Goal: Task Accomplishment & Management: Manage account settings

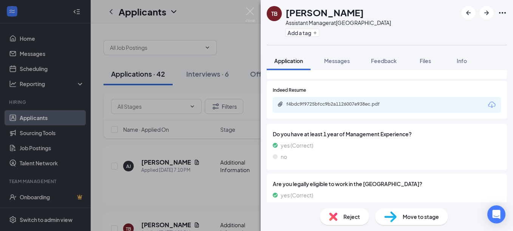
scroll to position [158, 0]
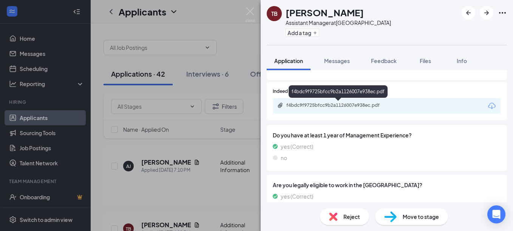
click at [361, 109] on div "f4bdc9f9725bfcc9b2a1126007e938ec.pdf" at bounding box center [340, 105] width 106 height 6
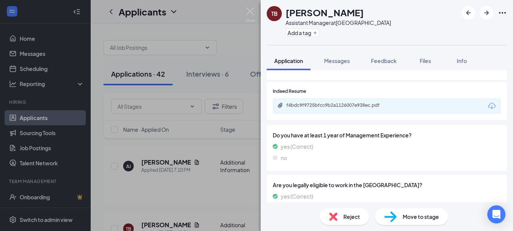
click at [411, 219] on span "Move to stage" at bounding box center [421, 217] width 36 height 8
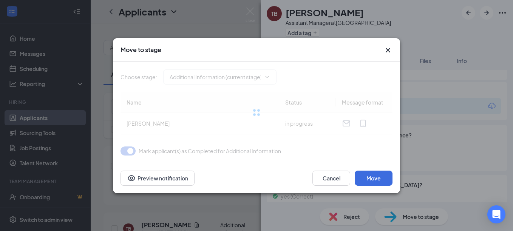
type input "Hiring Pool (next stage)"
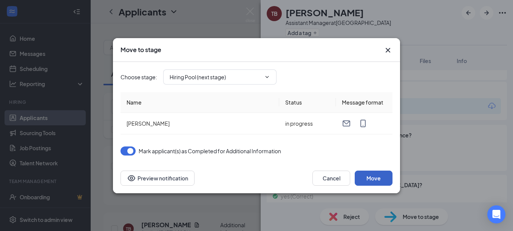
click at [372, 176] on button "Move" at bounding box center [374, 178] width 38 height 15
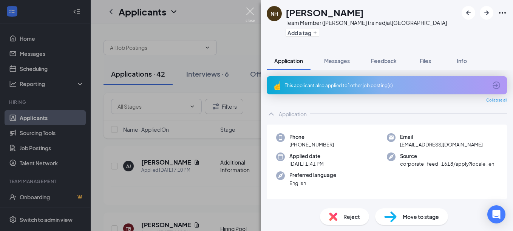
click at [249, 11] on img at bounding box center [250, 15] width 9 height 15
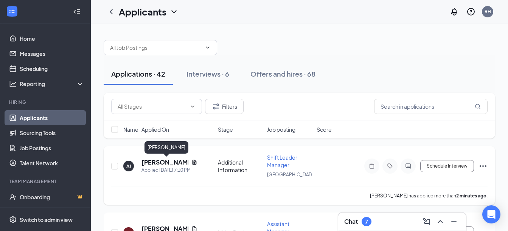
click at [149, 162] on h5 "Alyssa Jackson" at bounding box center [164, 162] width 47 height 8
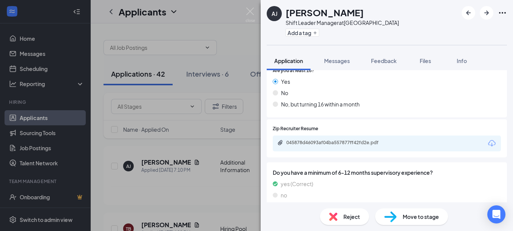
scroll to position [124, 0]
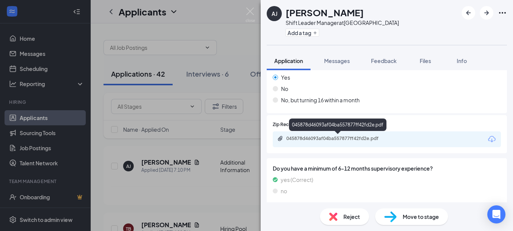
click at [326, 137] on div "045878d46093af04ba557877ff42fd2e.pdf" at bounding box center [340, 139] width 106 height 6
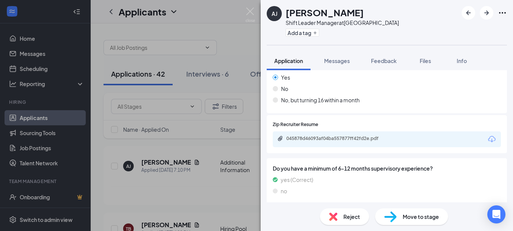
click at [418, 223] on div "Move to stage" at bounding box center [411, 217] width 73 height 17
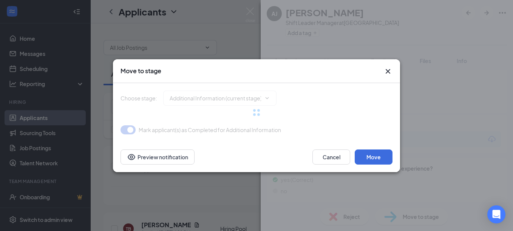
type input "Onsite Interview (next stage)"
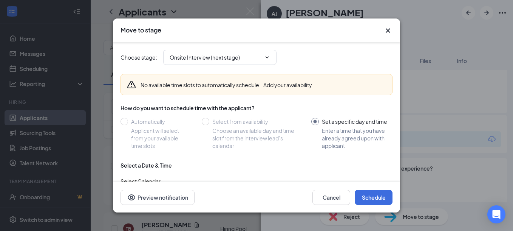
scroll to position [69, 0]
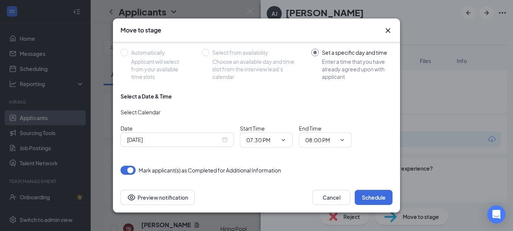
click at [226, 138] on div "Sep 15, 2025" at bounding box center [177, 140] width 101 height 8
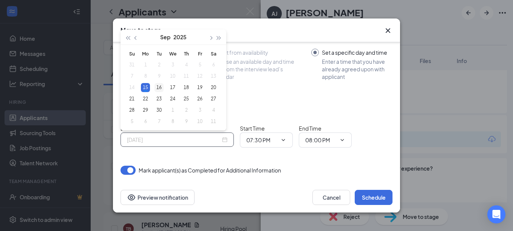
type input "Sep 16, 2025"
click at [159, 87] on div "16" at bounding box center [159, 87] width 9 height 9
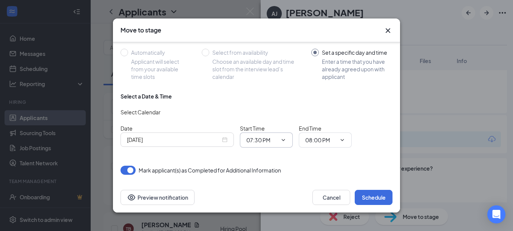
click at [284, 141] on icon "ChevronDown" at bounding box center [284, 140] width 6 height 6
click at [259, 135] on span "07:30 PM" at bounding box center [266, 140] width 53 height 15
click at [255, 141] on input "07:30 PM" at bounding box center [261, 140] width 31 height 8
click at [328, 200] on button "Cancel" at bounding box center [332, 197] width 38 height 15
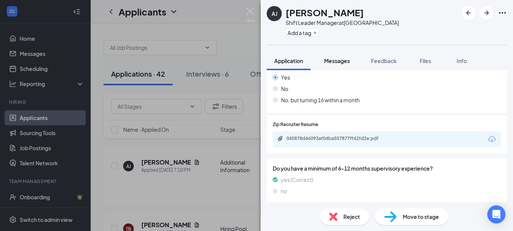
click at [336, 64] on span "Messages" at bounding box center [337, 60] width 26 height 7
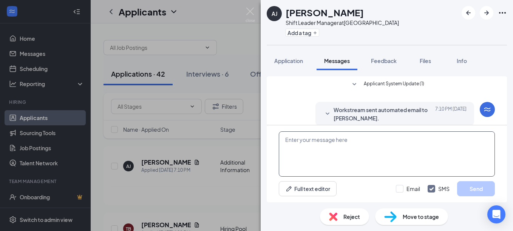
click at [310, 154] on textarea at bounding box center [387, 154] width 216 height 45
type textarea "I"
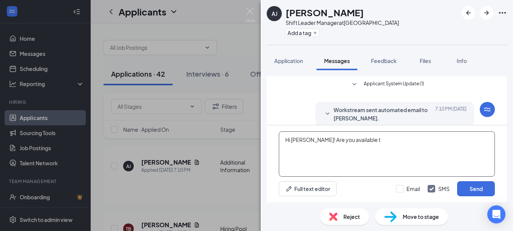
scroll to position [31, 0]
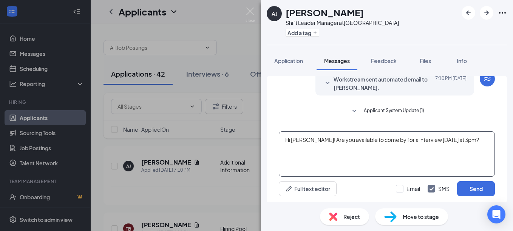
click at [389, 142] on textarea "Hi Alyssa! Are you available to come by for a interview tomorrow at 3pm?" at bounding box center [387, 154] width 216 height 45
click at [418, 141] on textarea "Hi Alyssa! Are you available to come by for an interview tomorrow at 3pm?" at bounding box center [387, 154] width 216 height 45
type textarea "Hi Alyssa! Are you available to come by for an interview tomorrow at 3pm?"
click at [403, 189] on input "Email" at bounding box center [408, 189] width 24 height 8
checkbox input "true"
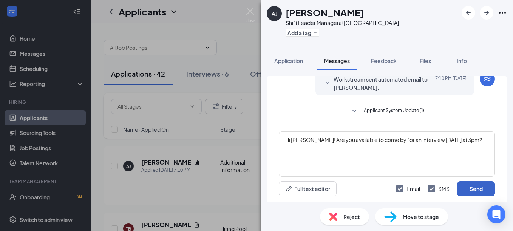
click at [481, 186] on button "Send" at bounding box center [476, 188] width 38 height 15
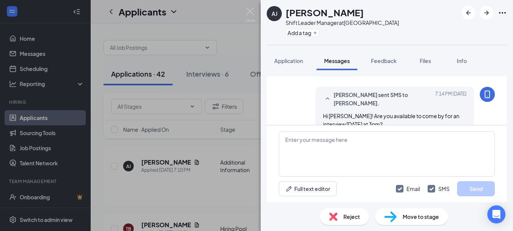
scroll to position [144, 0]
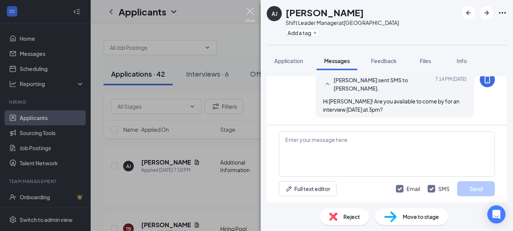
click at [250, 9] on img at bounding box center [250, 15] width 9 height 15
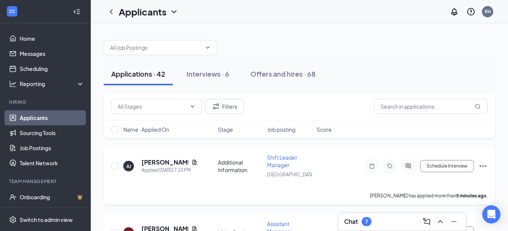
click at [286, 159] on span "Shift Leader Manager" at bounding box center [282, 161] width 30 height 14
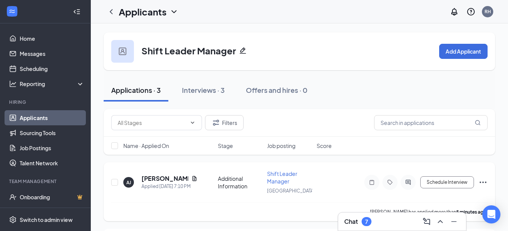
click at [271, 181] on span "Shift Leader Manager" at bounding box center [282, 178] width 30 height 14
click at [281, 178] on span "Shift Leader Manager" at bounding box center [282, 178] width 30 height 14
click at [270, 173] on span "Shift Leader Manager" at bounding box center [282, 178] width 30 height 14
click at [170, 178] on h5 "Alyssa Jackson" at bounding box center [164, 179] width 47 height 8
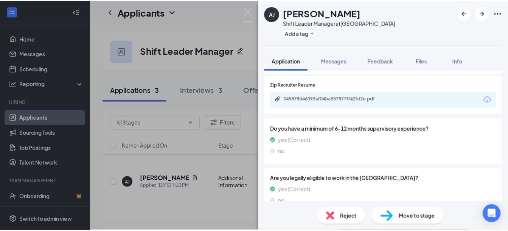
scroll to position [193, 0]
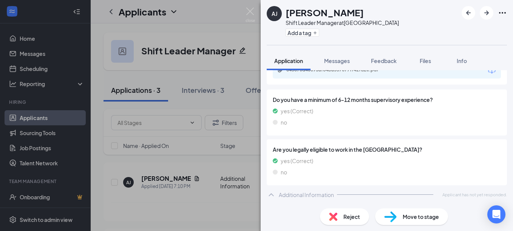
click at [188, 95] on div "AJ Alyssa Jackson Shift Leader Manager at Summerville Add a tag Application Mes…" at bounding box center [256, 115] width 513 height 231
click at [249, 12] on img at bounding box center [250, 15] width 9 height 15
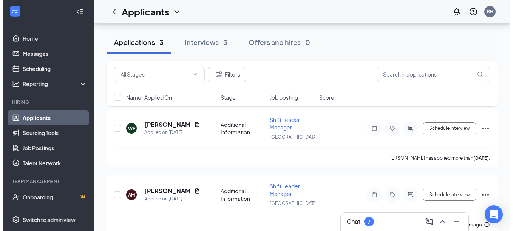
scroll to position [119, 0]
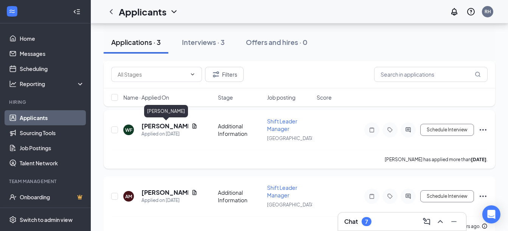
click at [161, 123] on h5 "Wendy Feagin" at bounding box center [164, 126] width 47 height 8
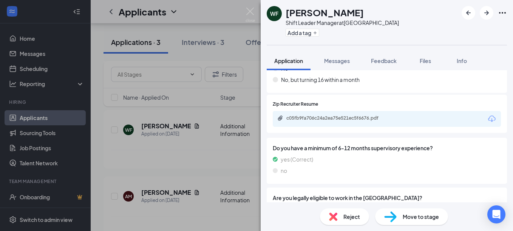
scroll to position [123, 0]
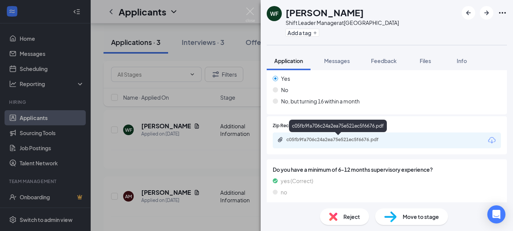
click at [325, 139] on div "c05fb9fa706c24a2ea75e521ec5f6676.pdf" at bounding box center [340, 140] width 106 height 6
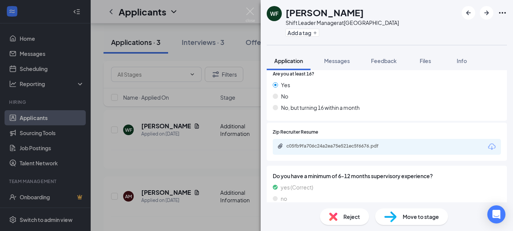
scroll to position [118, 0]
click at [406, 223] on div "Move to stage" at bounding box center [411, 217] width 73 height 17
type input "Onsite Interview (next stage)"
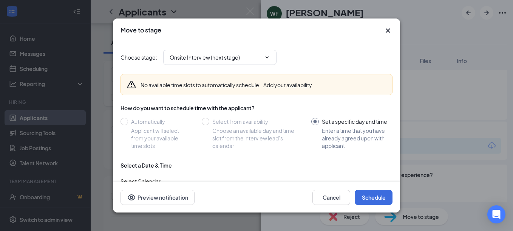
scroll to position [66, 0]
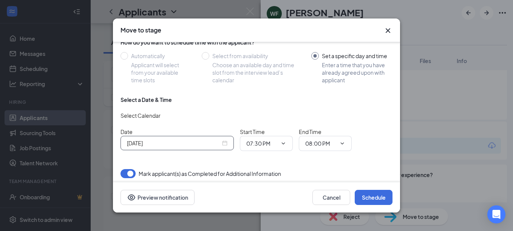
click at [228, 140] on div "Sep 15, 2025" at bounding box center [177, 143] width 113 height 14
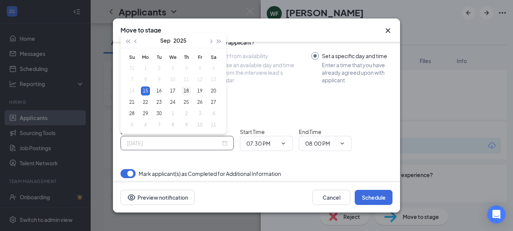
type input "Sep 18, 2025"
click at [183, 90] on div "18" at bounding box center [186, 91] width 9 height 9
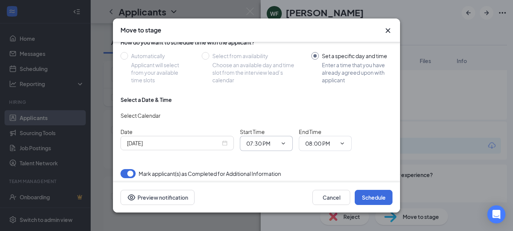
click at [256, 141] on input "07:30 PM" at bounding box center [261, 144] width 31 height 8
click at [260, 68] on div "01:30 PM" at bounding box center [264, 71] width 22 height 8
type input "01:30 PM"
click at [342, 137] on span "08:00 PM" at bounding box center [325, 143] width 53 height 15
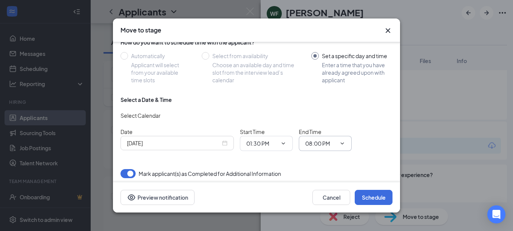
click at [331, 140] on input "08:00 PM" at bounding box center [320, 144] width 31 height 8
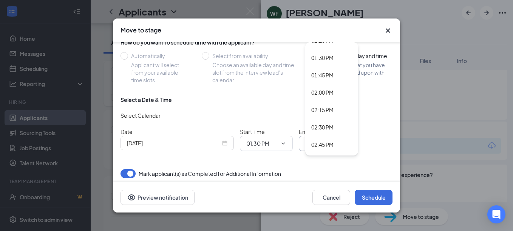
scroll to position [952, 0]
click at [326, 73] on div "02:00 PM" at bounding box center [323, 73] width 22 height 8
type input "02:00 PM"
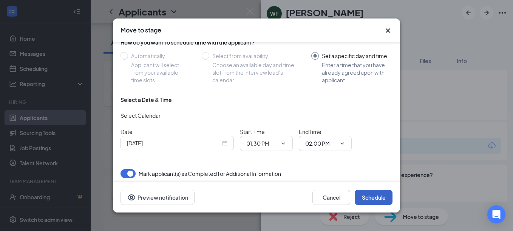
click at [372, 195] on button "Schedule" at bounding box center [374, 197] width 38 height 15
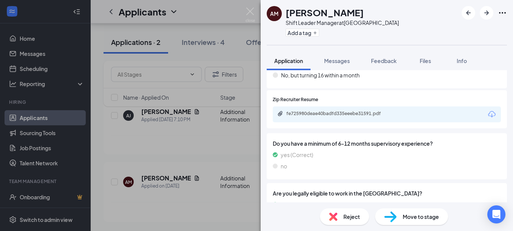
scroll to position [145, 0]
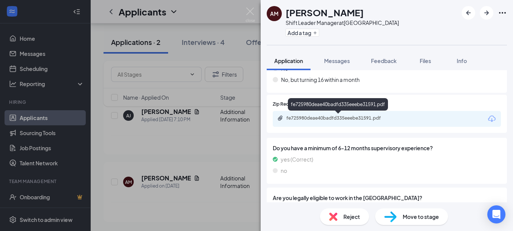
click at [322, 116] on div "fe725980deae40badfd335eeebe31591.pdf" at bounding box center [340, 118] width 106 height 6
click at [411, 214] on span "Move to stage" at bounding box center [421, 217] width 36 height 8
type input "Onsite Interview (next stage)"
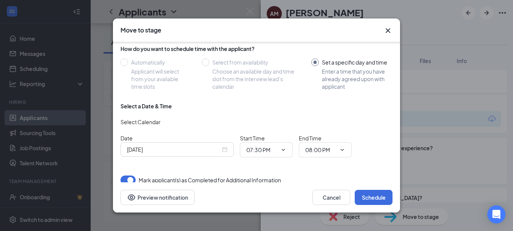
scroll to position [69, 0]
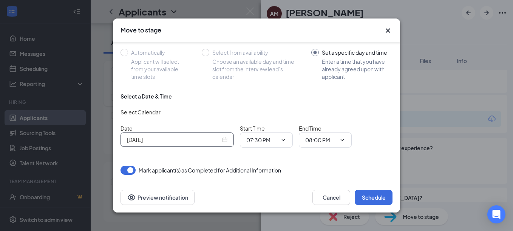
click at [226, 139] on div "Sep 15, 2025" at bounding box center [177, 140] width 101 height 8
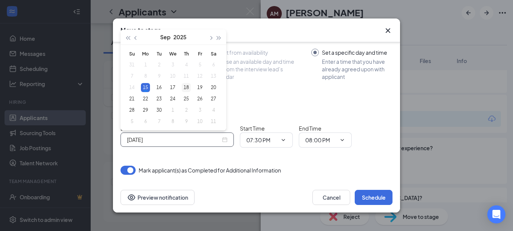
type input "Sep 18, 2025"
click at [186, 86] on div "18" at bounding box center [186, 87] width 9 height 9
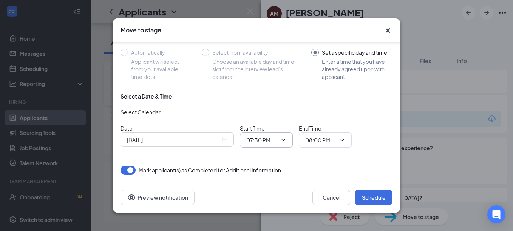
click at [286, 141] on icon "ChevronDown" at bounding box center [284, 140] width 6 height 6
click at [262, 137] on input "07:30 PM" at bounding box center [261, 140] width 31 height 8
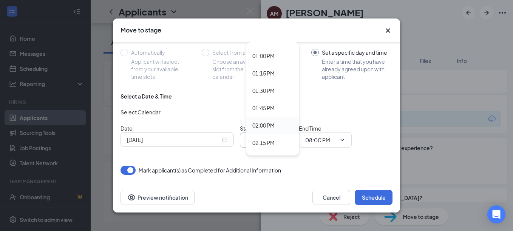
click at [262, 126] on div "02:00 PM" at bounding box center [264, 125] width 22 height 8
type input "02:00 PM"
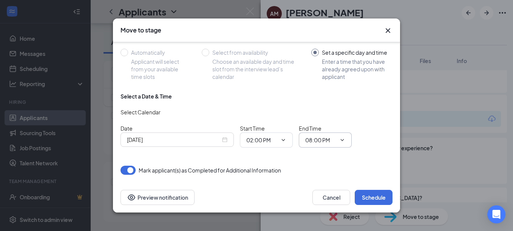
click at [324, 141] on input "08:00 PM" at bounding box center [320, 140] width 31 height 8
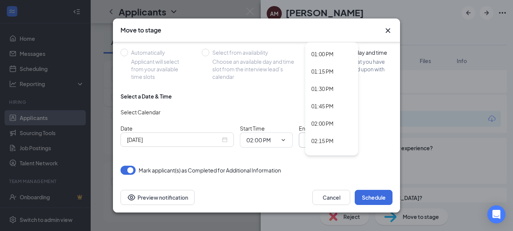
scroll to position [924, 0]
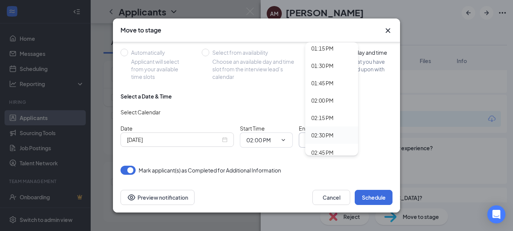
click at [315, 135] on div "02:30 PM" at bounding box center [323, 135] width 22 height 8
type input "02:30 PM"
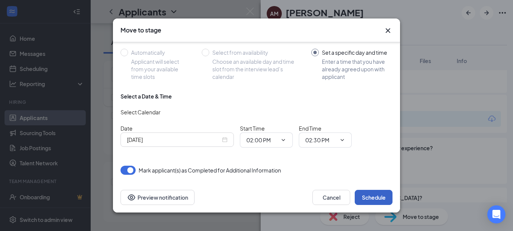
click at [368, 194] on button "Schedule" at bounding box center [374, 197] width 38 height 15
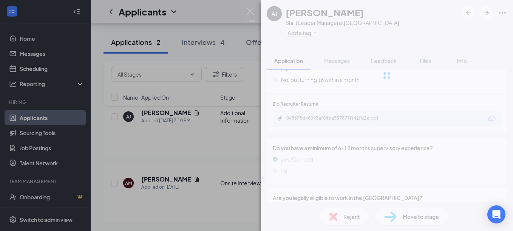
scroll to position [66, 0]
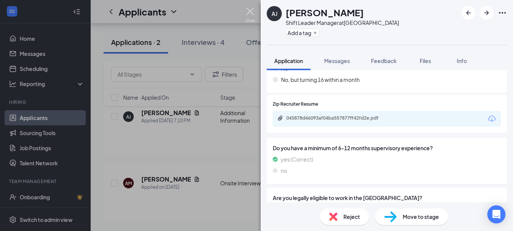
click at [250, 12] on img at bounding box center [250, 15] width 9 height 15
